Goal: Check status: Check status

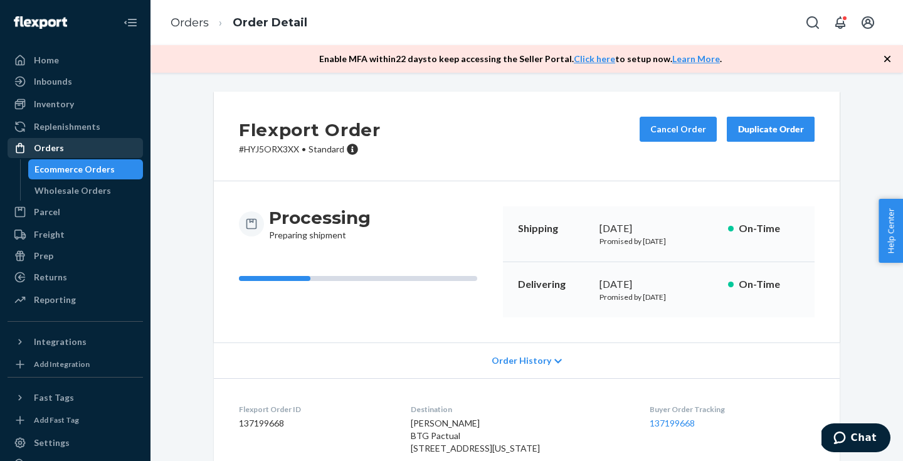
click at [70, 154] on div "Orders" at bounding box center [75, 148] width 133 height 18
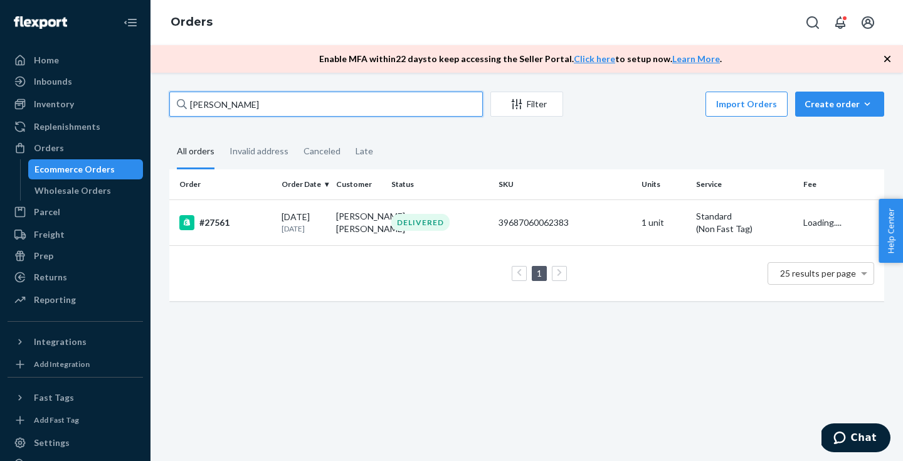
click at [251, 100] on input "[PERSON_NAME]" at bounding box center [325, 104] width 313 height 25
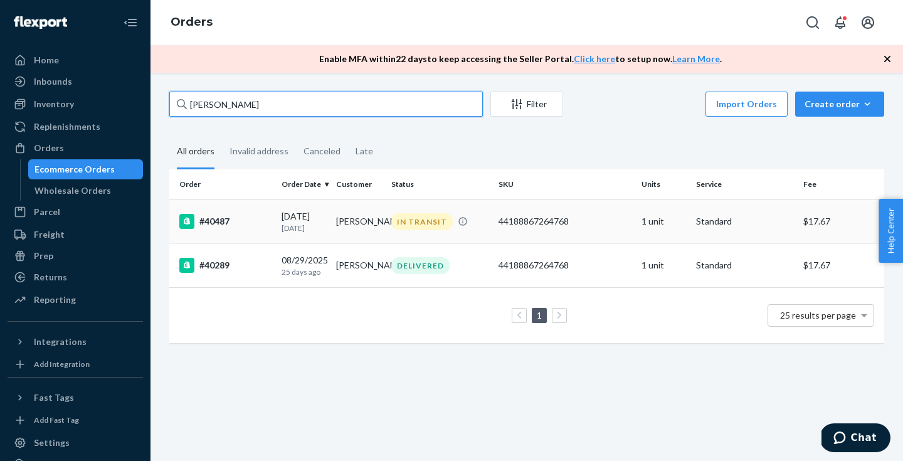
type input "[PERSON_NAME]"
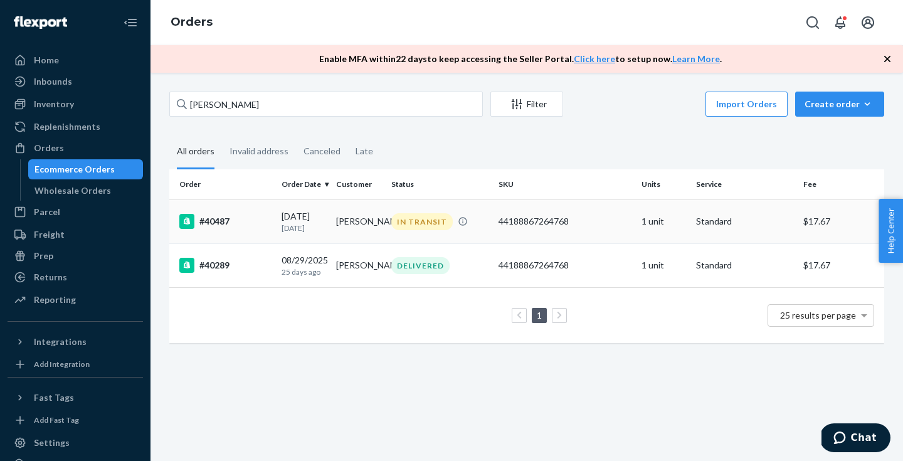
click at [632, 223] on td "44188867264768" at bounding box center [564, 221] width 143 height 44
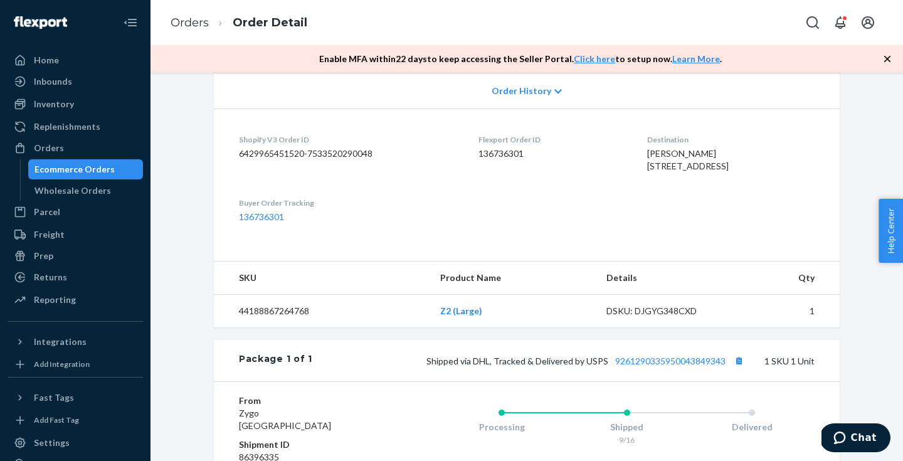
scroll to position [355, 0]
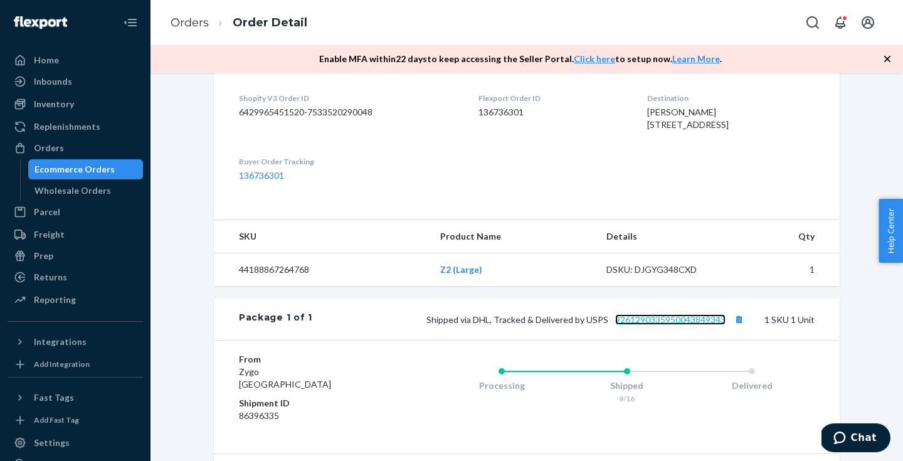
click at [658, 314] on link "9261290335950043849343" at bounding box center [670, 319] width 110 height 11
